Goal: Navigation & Orientation: Find specific page/section

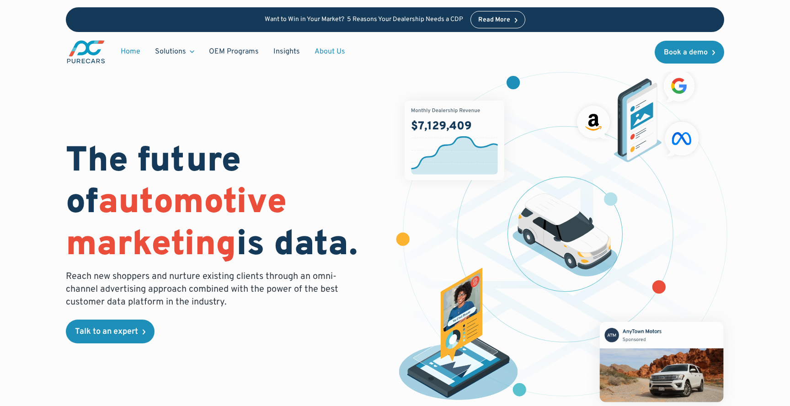
click at [316, 49] on link "About Us" at bounding box center [329, 51] width 45 height 17
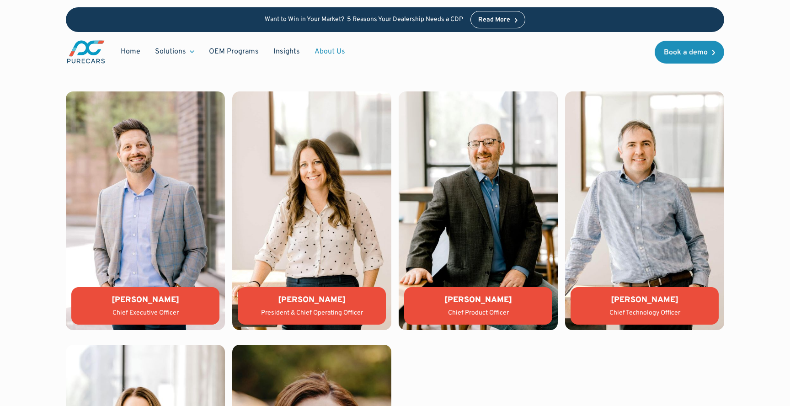
scroll to position [2711, 0]
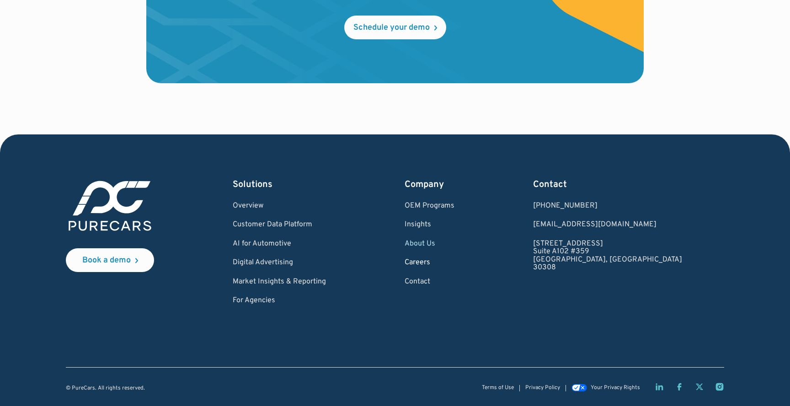
click at [455, 261] on link "Careers" at bounding box center [430, 263] width 50 height 8
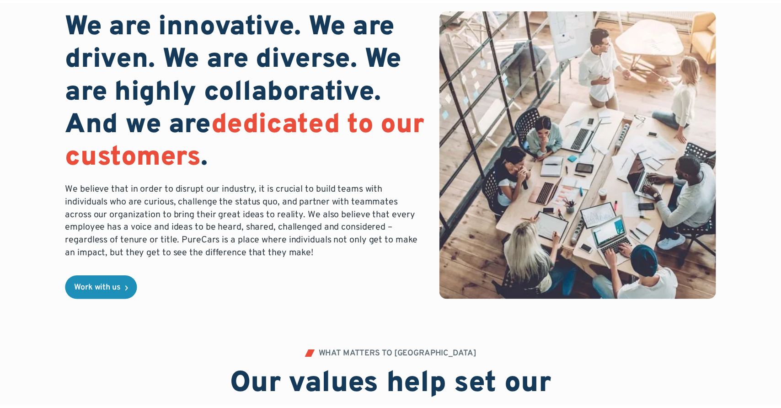
scroll to position [83, 0]
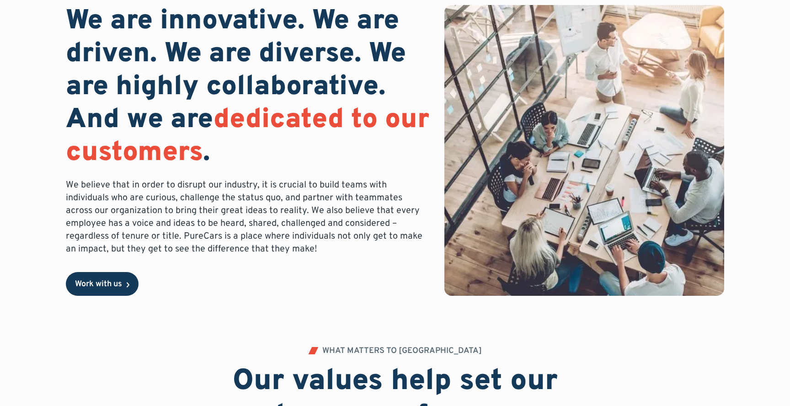
click at [102, 277] on link "Work with us" at bounding box center [102, 284] width 73 height 24
